Goal: Task Accomplishment & Management: Manage account settings

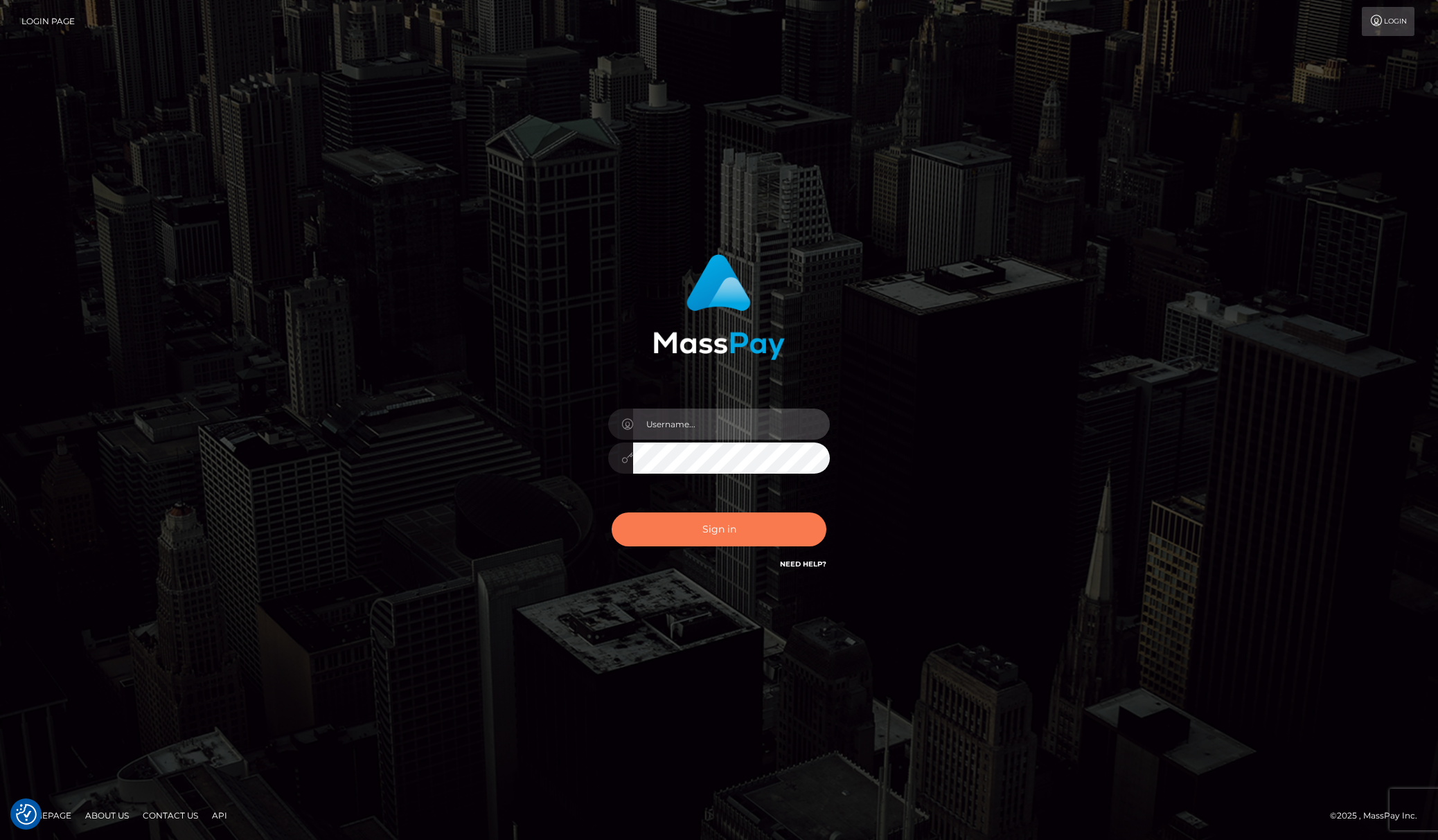
type input "Allen.megabonanza"
drag, startPoint x: 740, startPoint y: 533, endPoint x: 1130, endPoint y: 445, distance: 399.8
click at [740, 532] on button "Sign in" at bounding box center [719, 529] width 215 height 34
click at [1264, 349] on div "Allen.megabonanza" at bounding box center [719, 420] width 1438 height 561
type input "Allen.megabonanza"
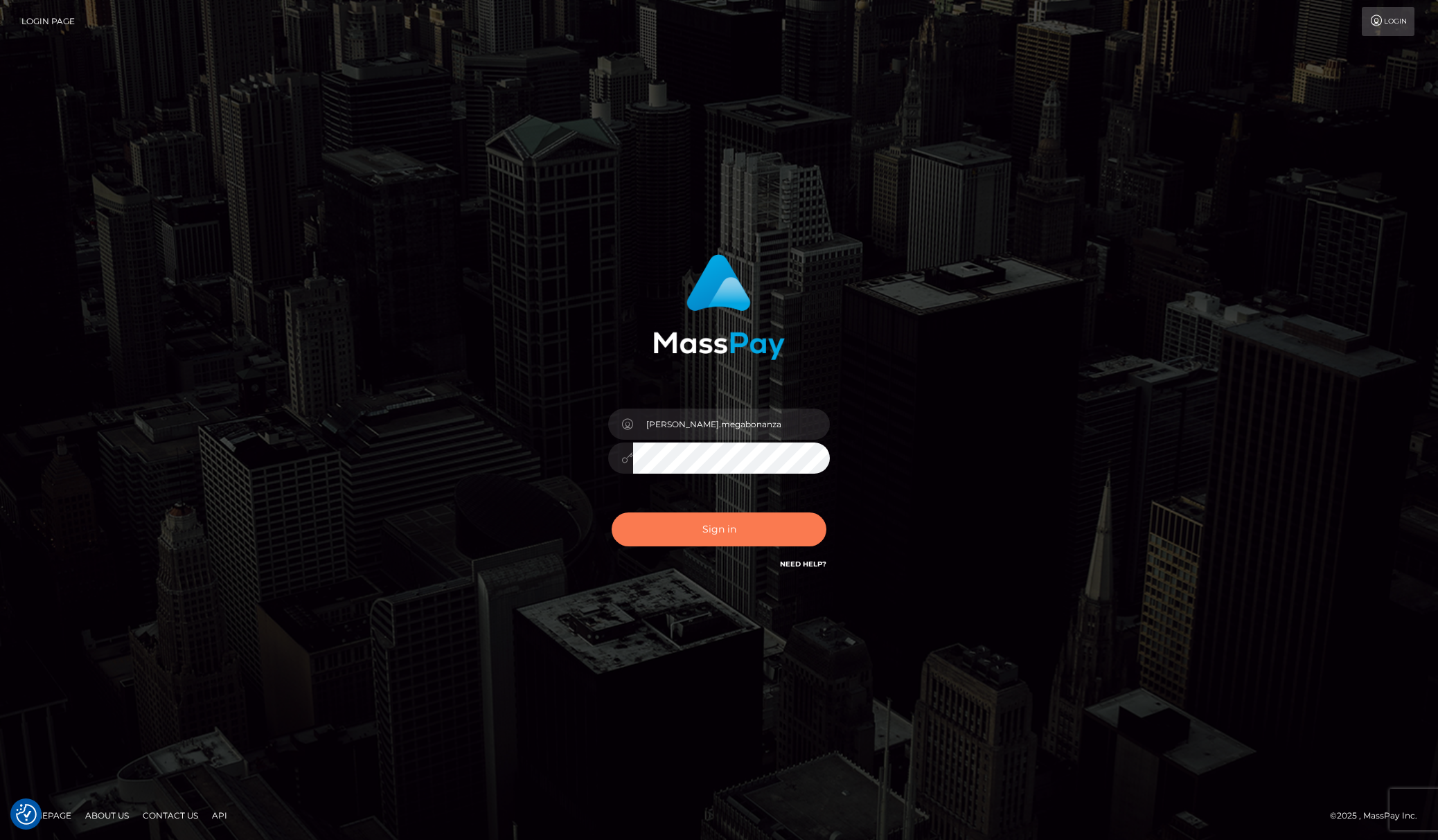
click at [726, 512] on button "Sign in" at bounding box center [719, 529] width 215 height 34
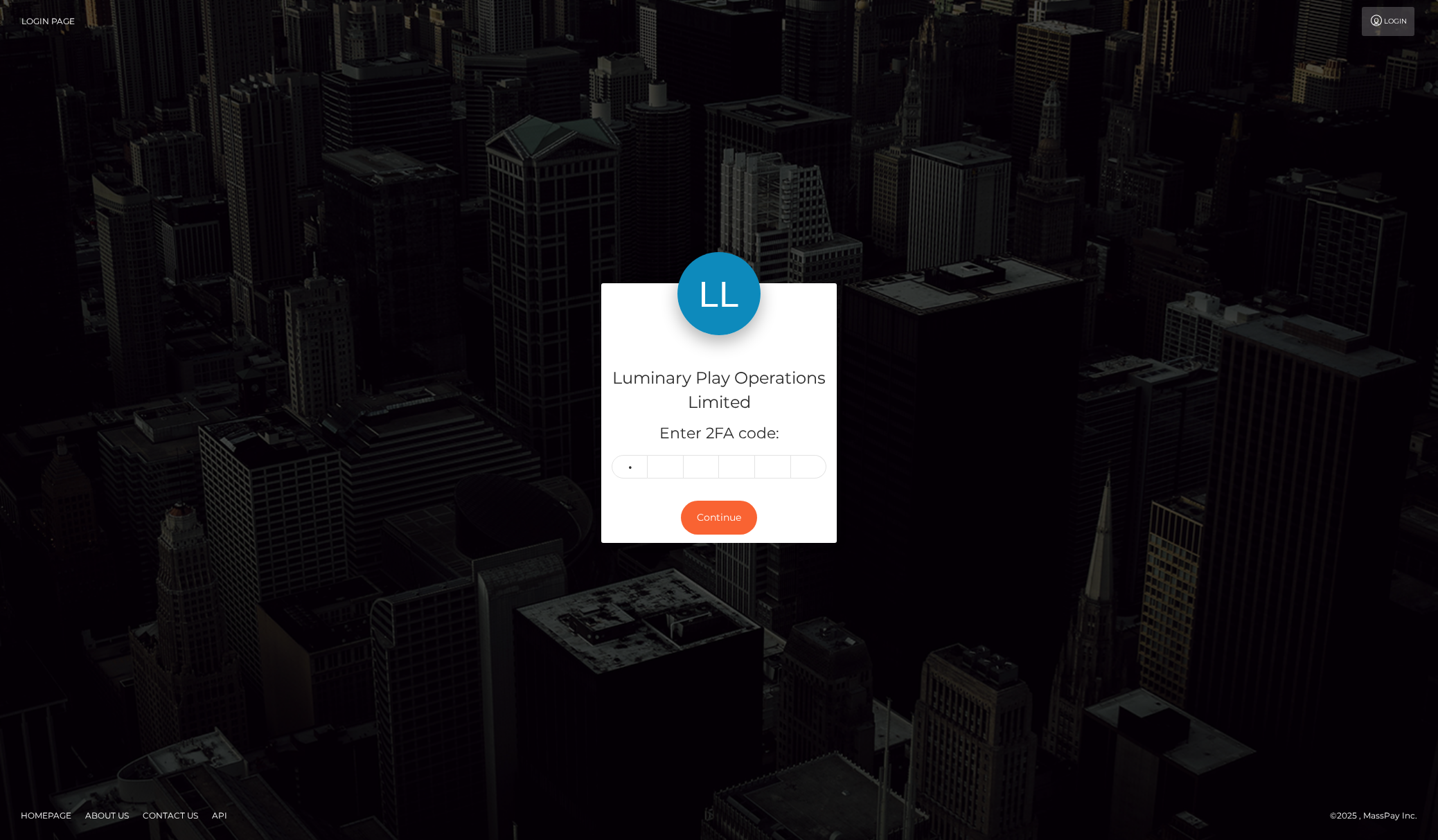
type input "5"
type input "9"
type input "4"
type input "5"
type input "3"
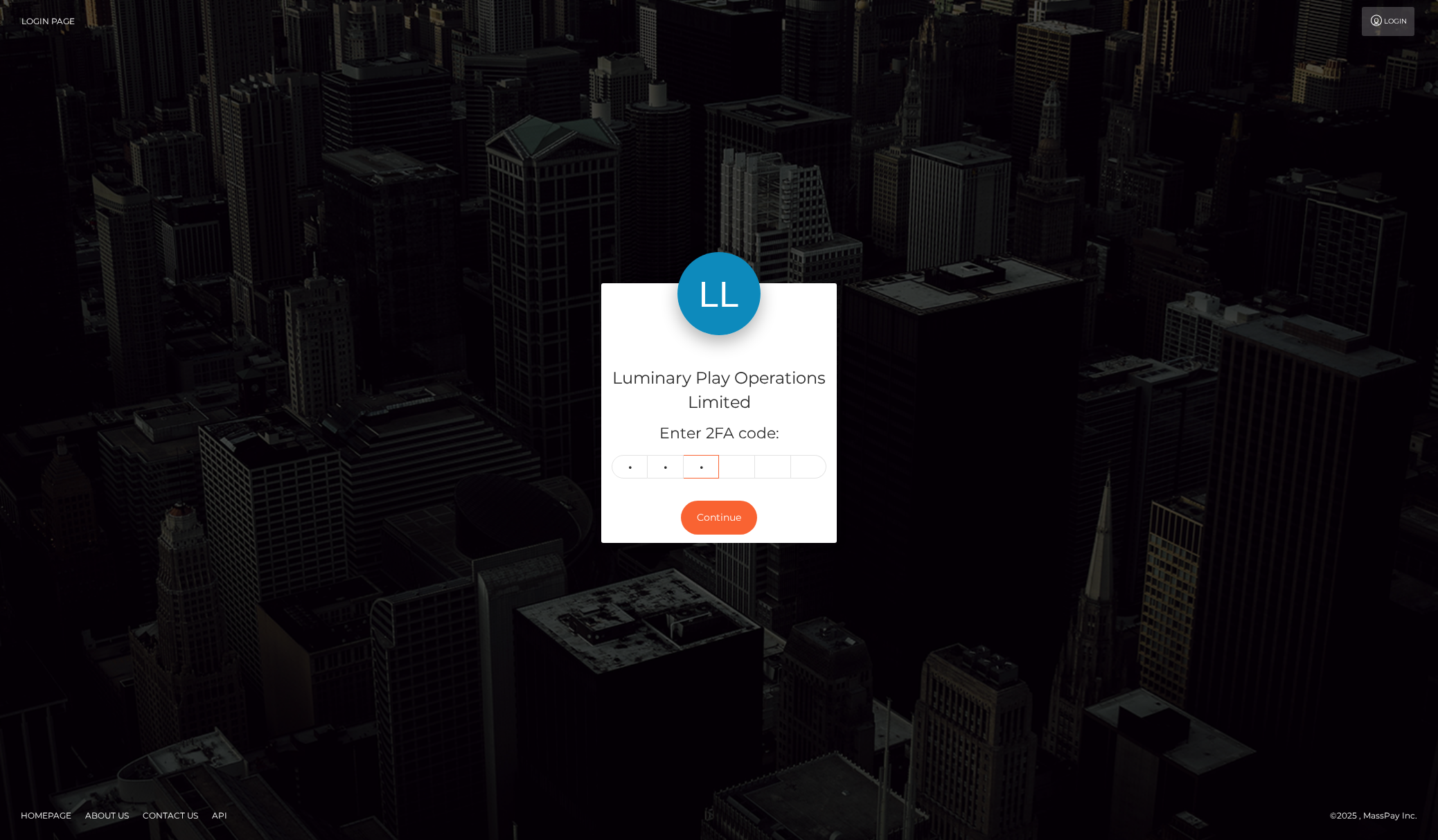
type input "6"
type input "0"
type input "2"
type input "7"
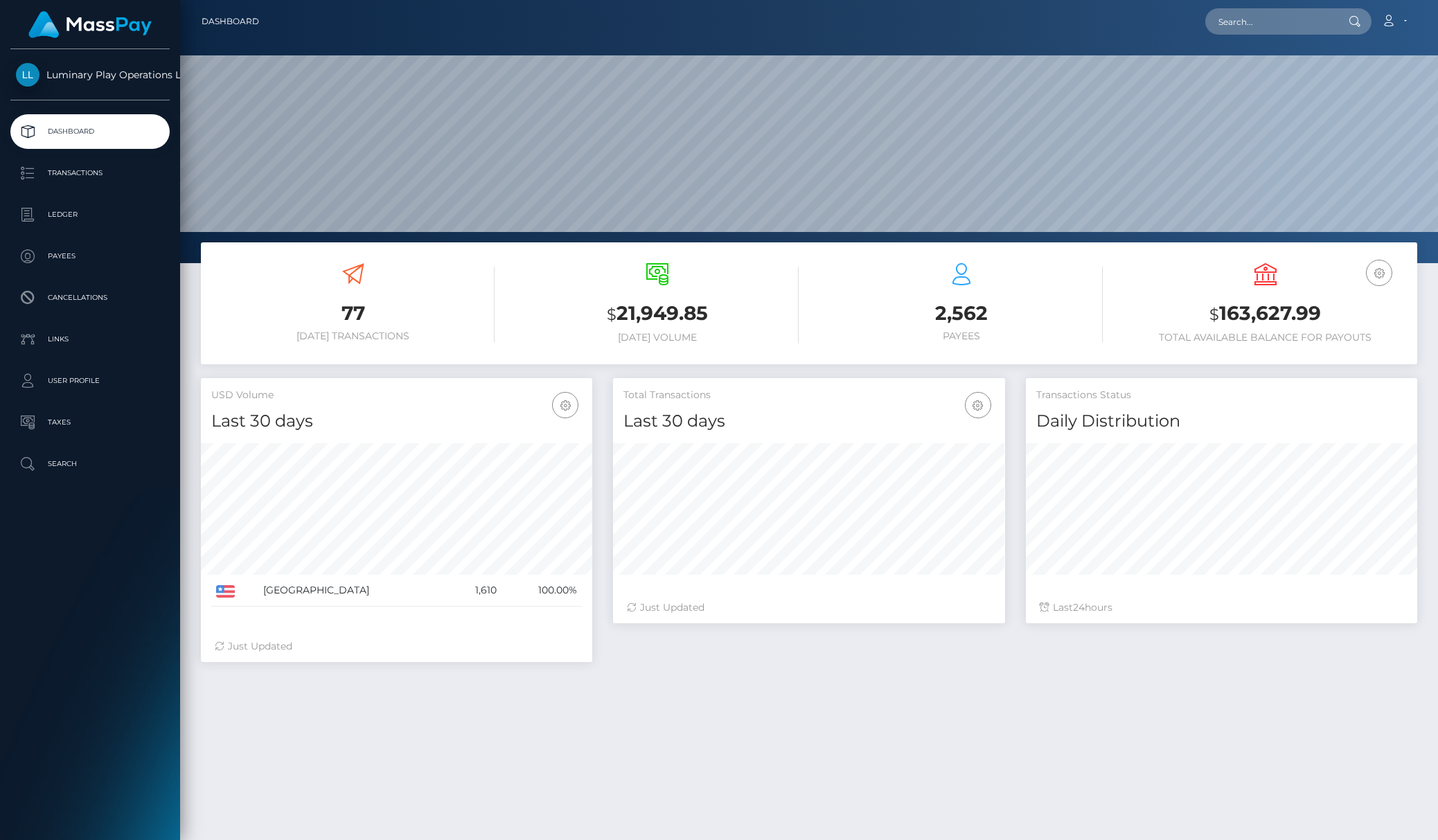
scroll to position [244, 392]
click at [880, 272] on div "2,562 Payees" at bounding box center [960, 302] width 283 height 79
click at [112, 184] on link "Transactions" at bounding box center [90, 173] width 159 height 35
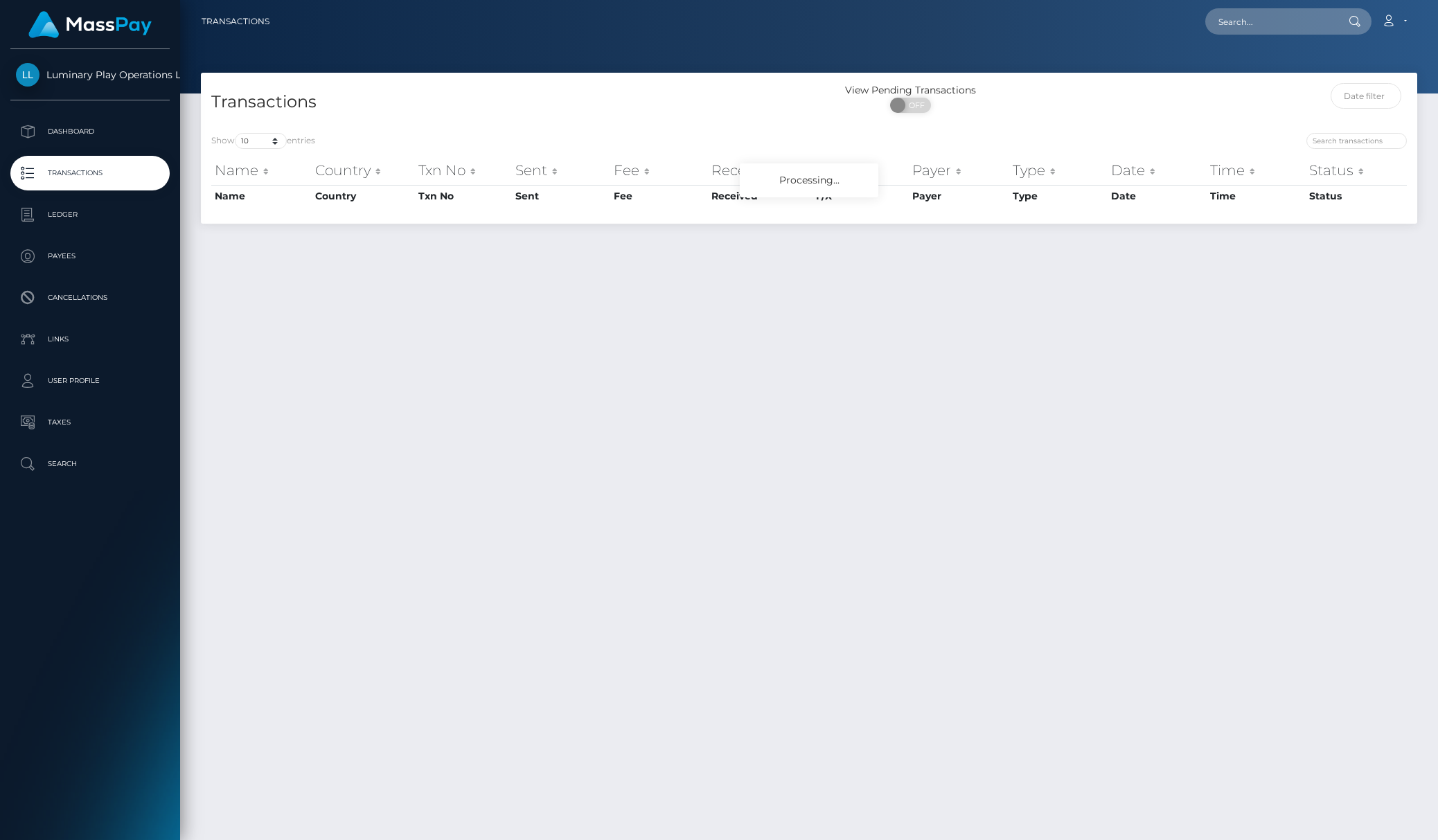
click at [284, 131] on div "Show 10 25 50 100 250 500 1,000 3,500 entries Name Country Txn No Sent Fee Rece…" at bounding box center [809, 173] width 1216 height 101
click at [272, 147] on select "10 25 50 100 250 500 1,000 3,500" at bounding box center [260, 141] width 52 height 16
select select "3500"
click at [237, 133] on select "10 25 50 100 250 500 1,000 3,500" at bounding box center [260, 141] width 52 height 16
click at [425, 110] on h4 "Transactions" at bounding box center [505, 102] width 587 height 25
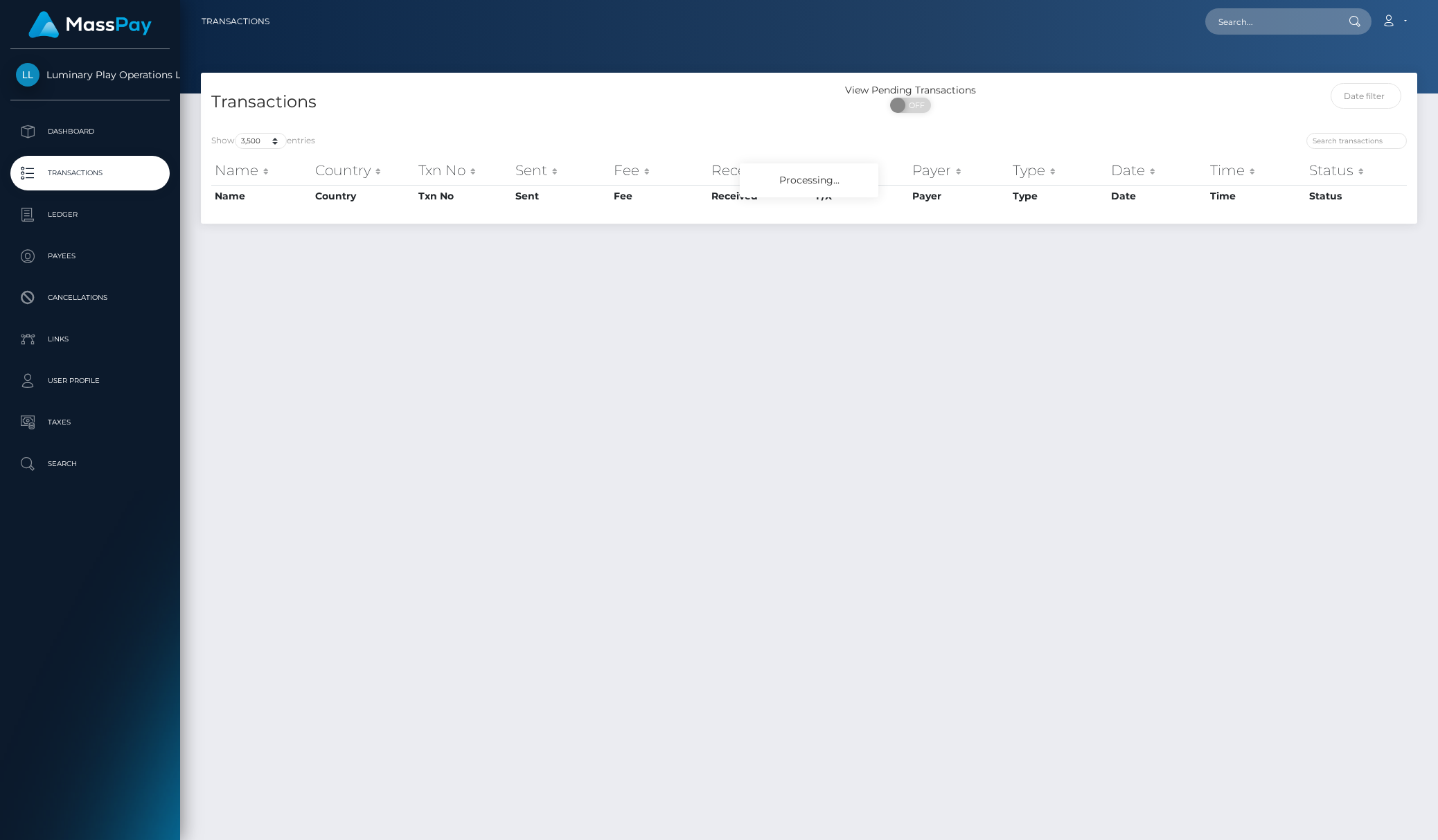
click at [421, 110] on h4 "Transactions" at bounding box center [505, 102] width 587 height 25
drag, startPoint x: 372, startPoint y: 140, endPoint x: 372, endPoint y: 127, distance: 13.0
click at [362, 138] on div "Show 10 25 50 100 250 500 1,000 3,500 entries" at bounding box center [505, 143] width 587 height 19
click at [543, 133] on div "Show 10 25 50 100 250 500 1,000 3,500 entries" at bounding box center [505, 143] width 587 height 19
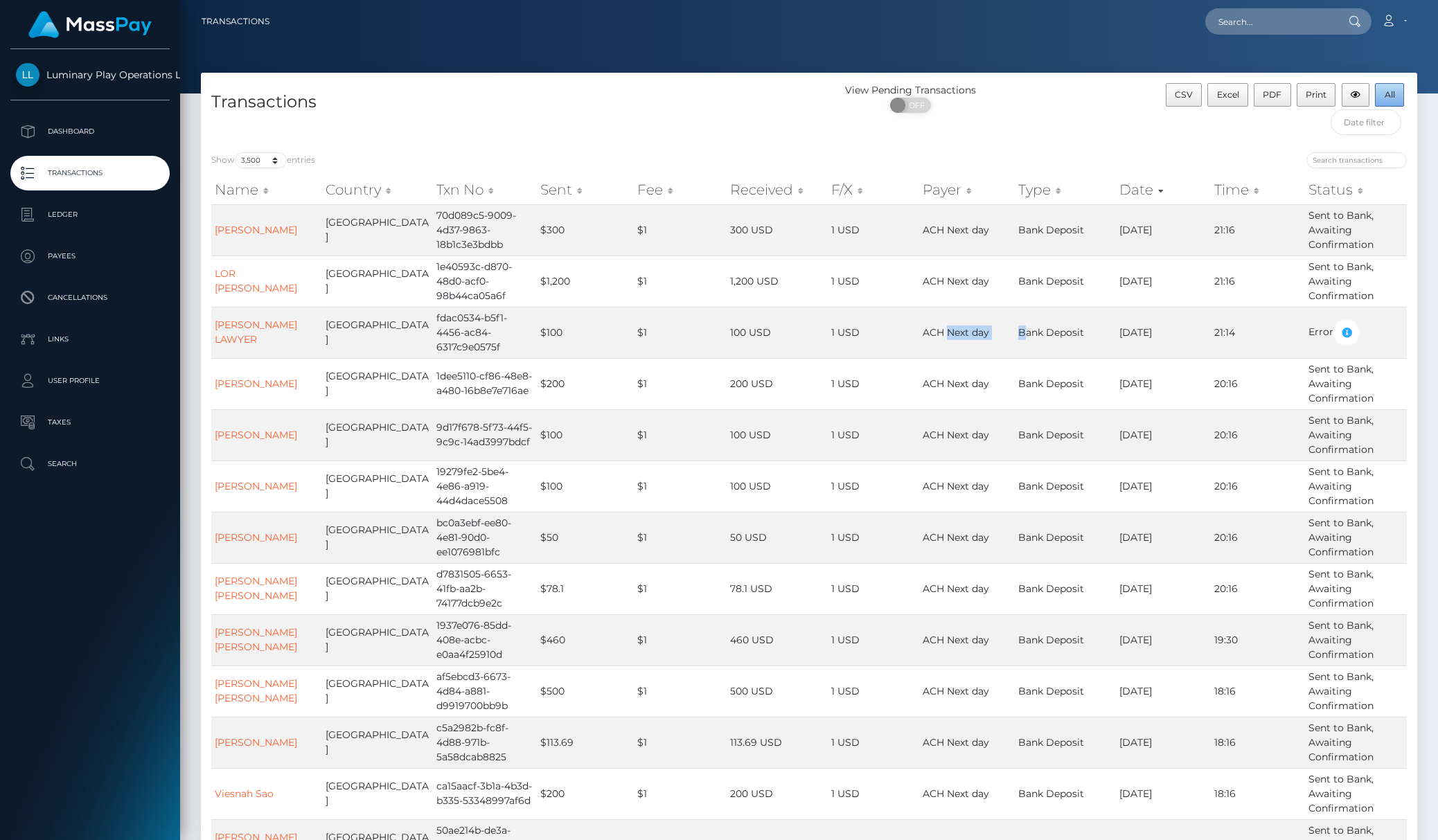
click at [1386, 105] on button "All" at bounding box center [1389, 95] width 29 height 24
click at [1397, 87] on button "All" at bounding box center [1389, 95] width 29 height 24
